Goal: Information Seeking & Learning: Learn about a topic

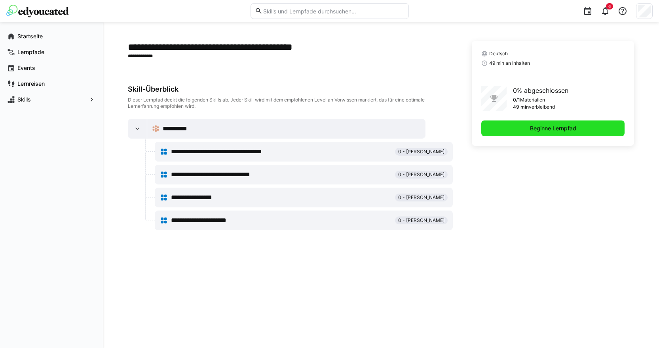
click at [560, 132] on span "Beginne Lernpfad" at bounding box center [552, 129] width 49 height 8
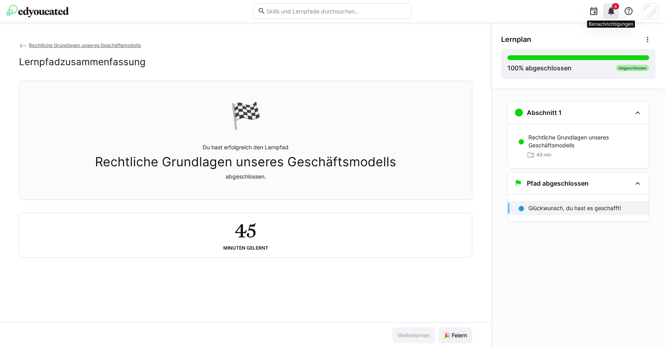
click at [611, 13] on eds-icon at bounding box center [610, 10] width 9 height 9
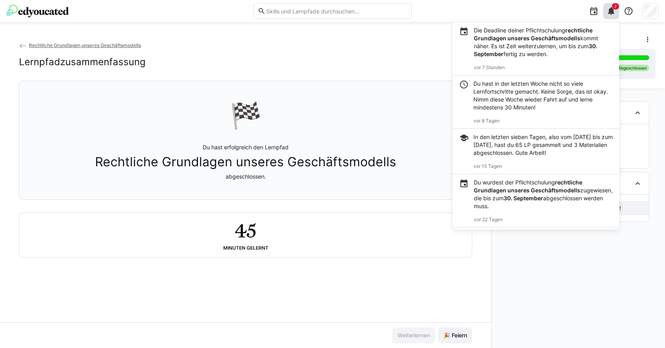
scroll to position [140, 0]
